Goal: Find specific page/section

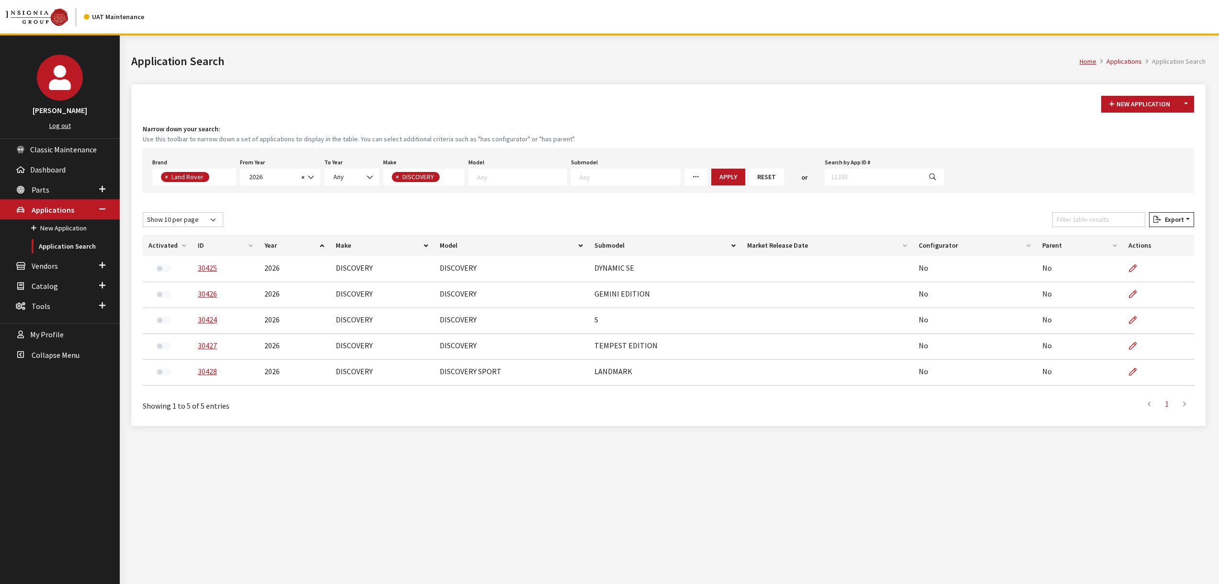
select select "550"
select select "2026"
select select "65"
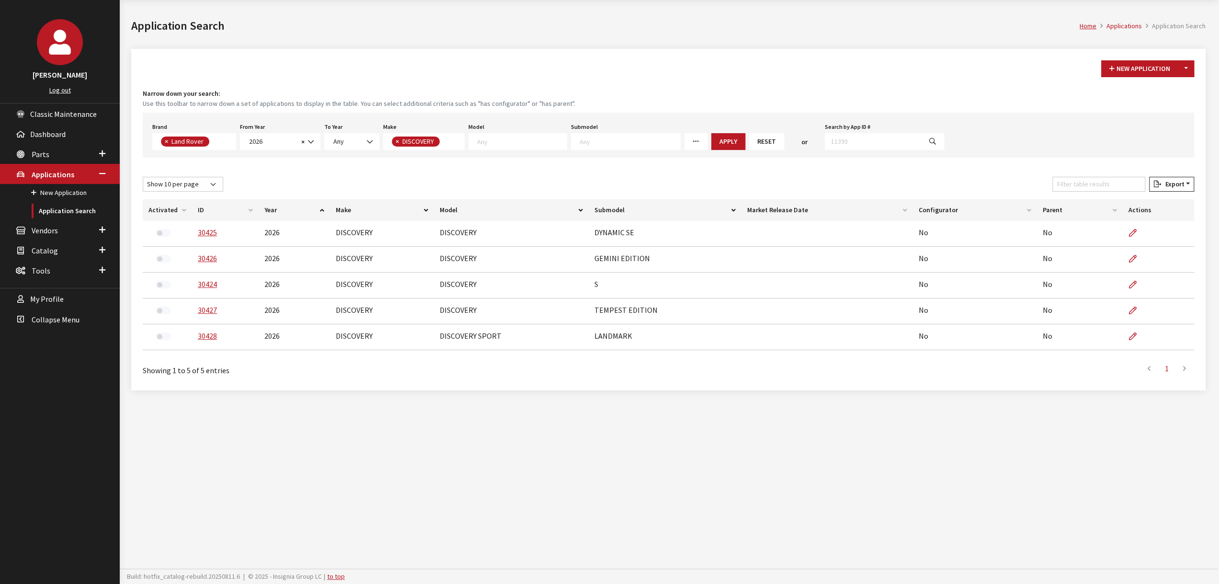
scroll to position [127, 0]
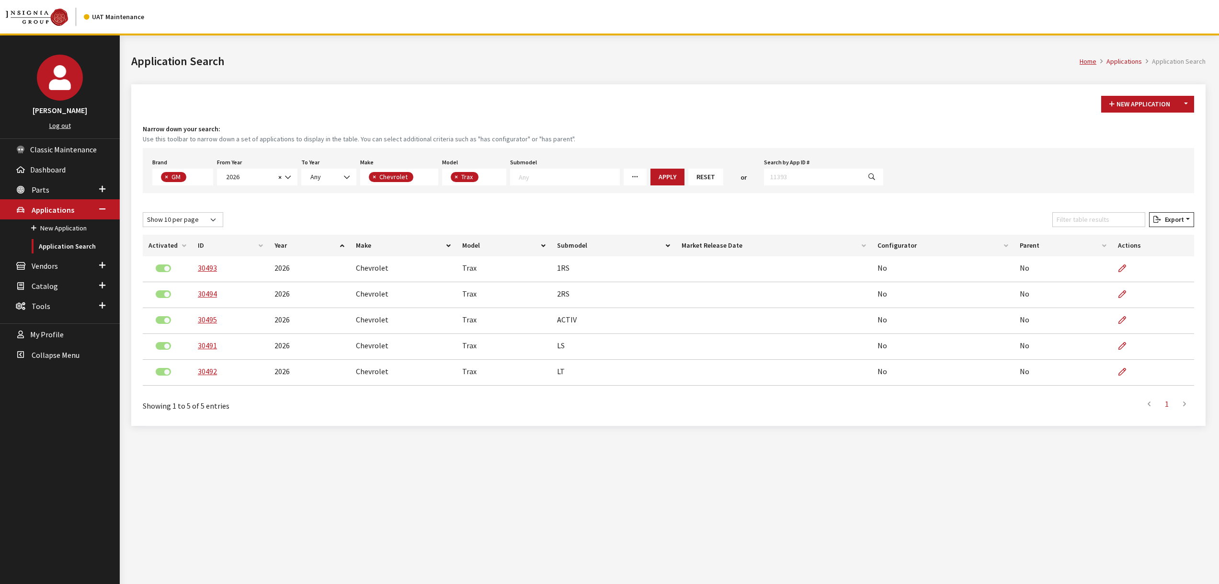
select select "1"
select select "2026"
select select "3"
select select "561"
